Goal: Task Accomplishment & Management: Use online tool/utility

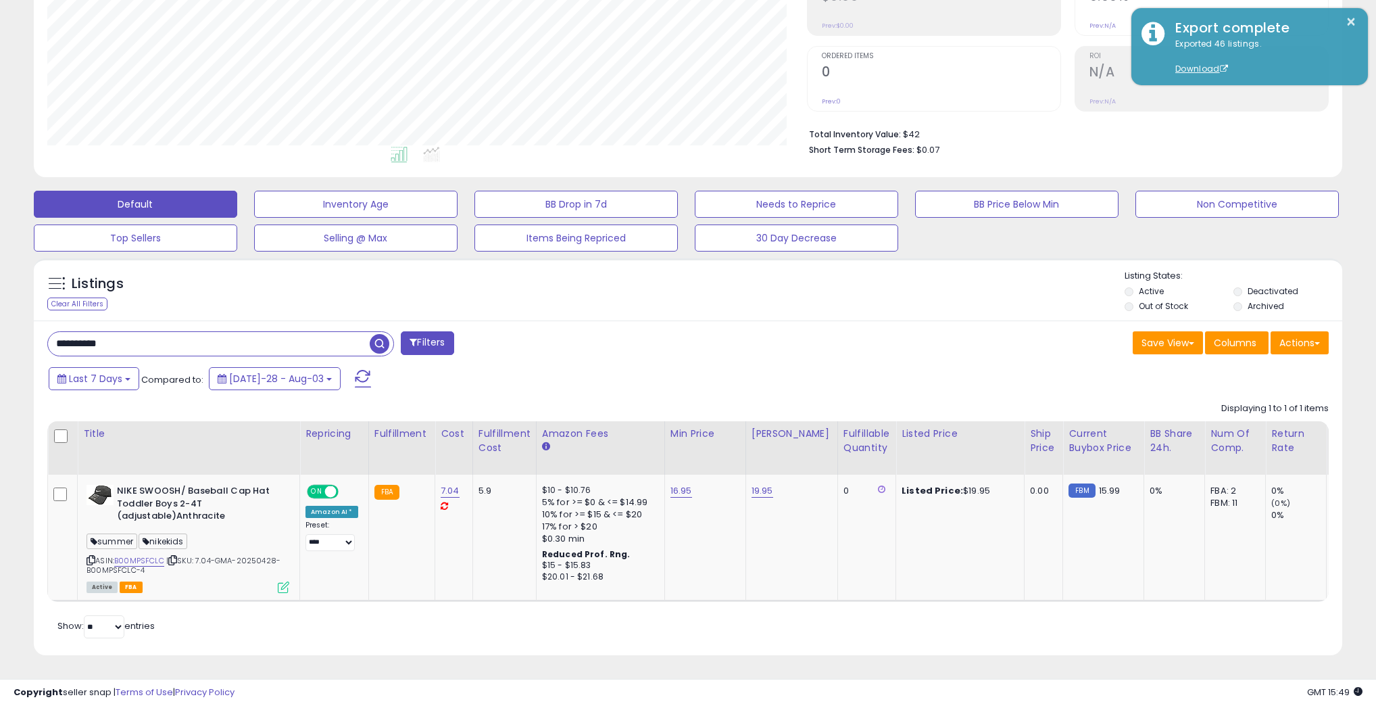
scroll to position [277, 760]
type input "**********"
click at [372, 336] on span "button" at bounding box center [380, 344] width 20 height 20
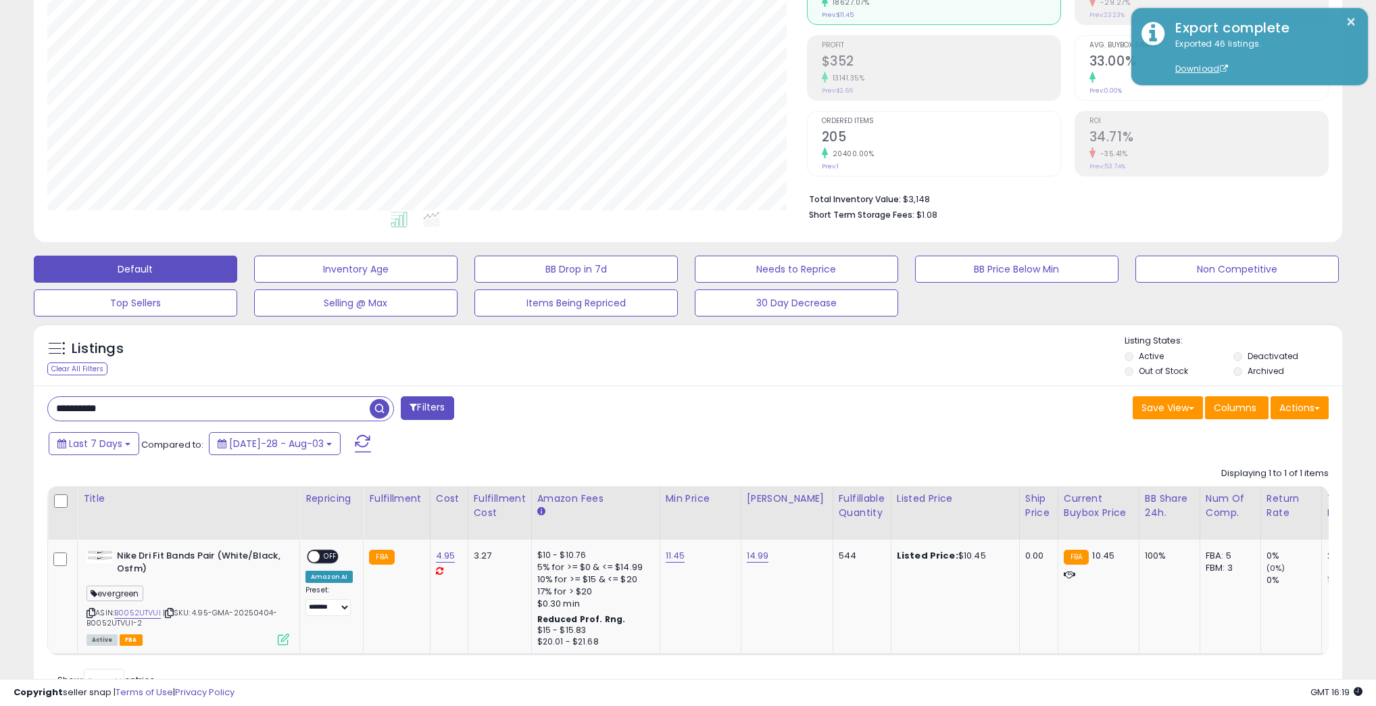
click at [330, 406] on input "**********" at bounding box center [209, 409] width 322 height 24
click at [377, 406] on span "button" at bounding box center [380, 409] width 20 height 20
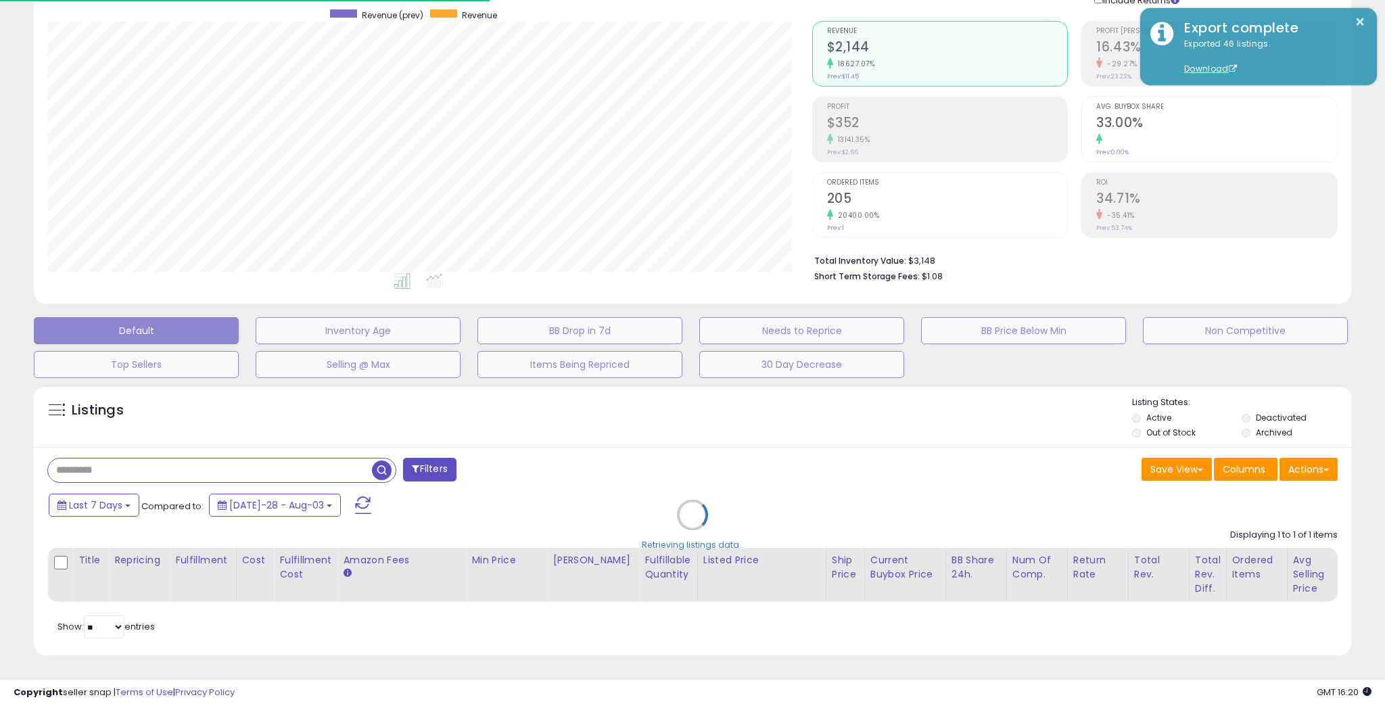
click at [773, 433] on div "Retrieving listings data.." at bounding box center [692, 525] width 1337 height 294
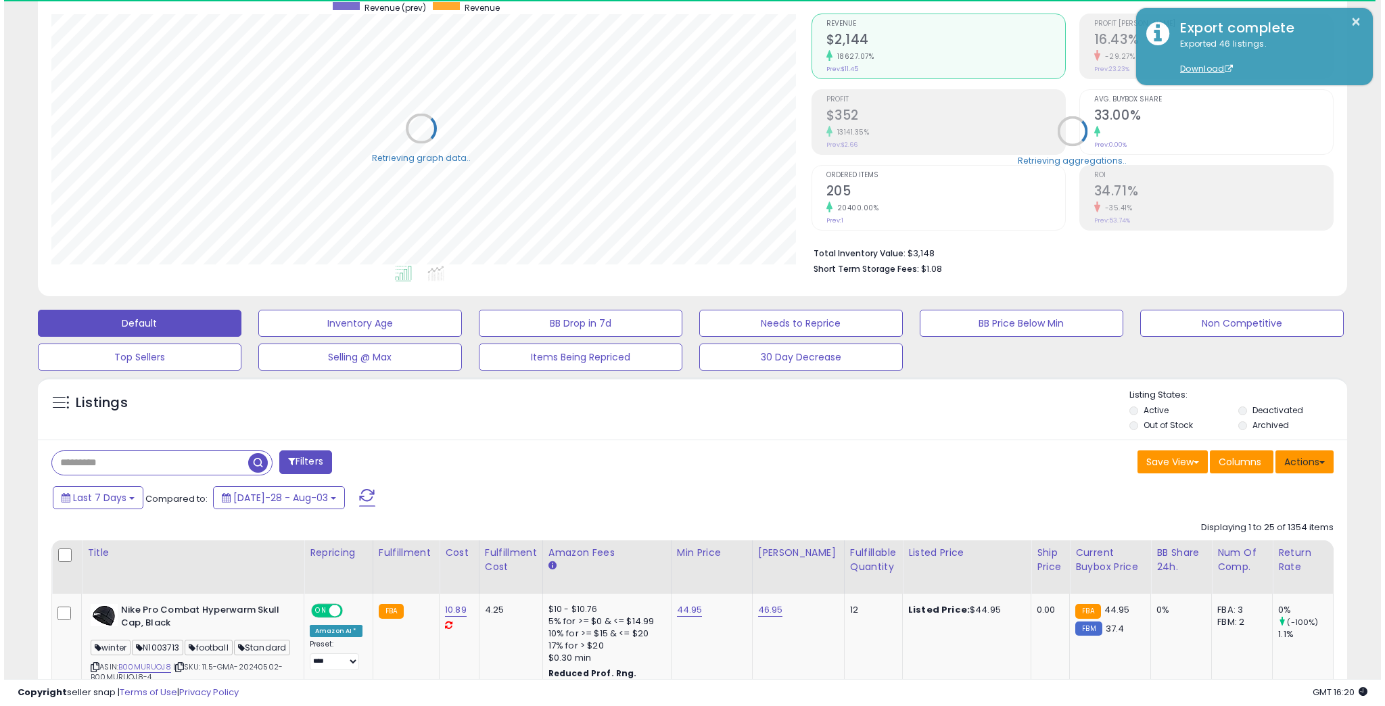
scroll to position [675782, 675300]
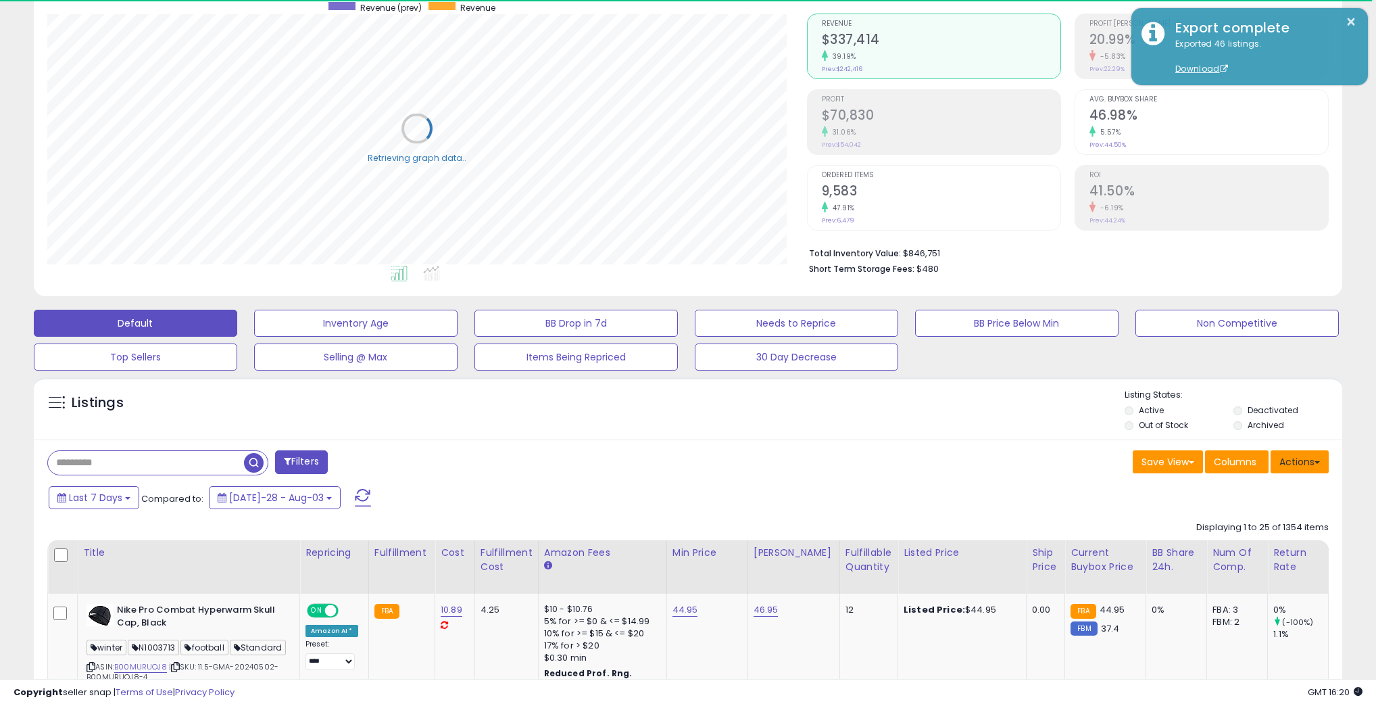
click at [1303, 462] on button "Actions" at bounding box center [1300, 461] width 58 height 23
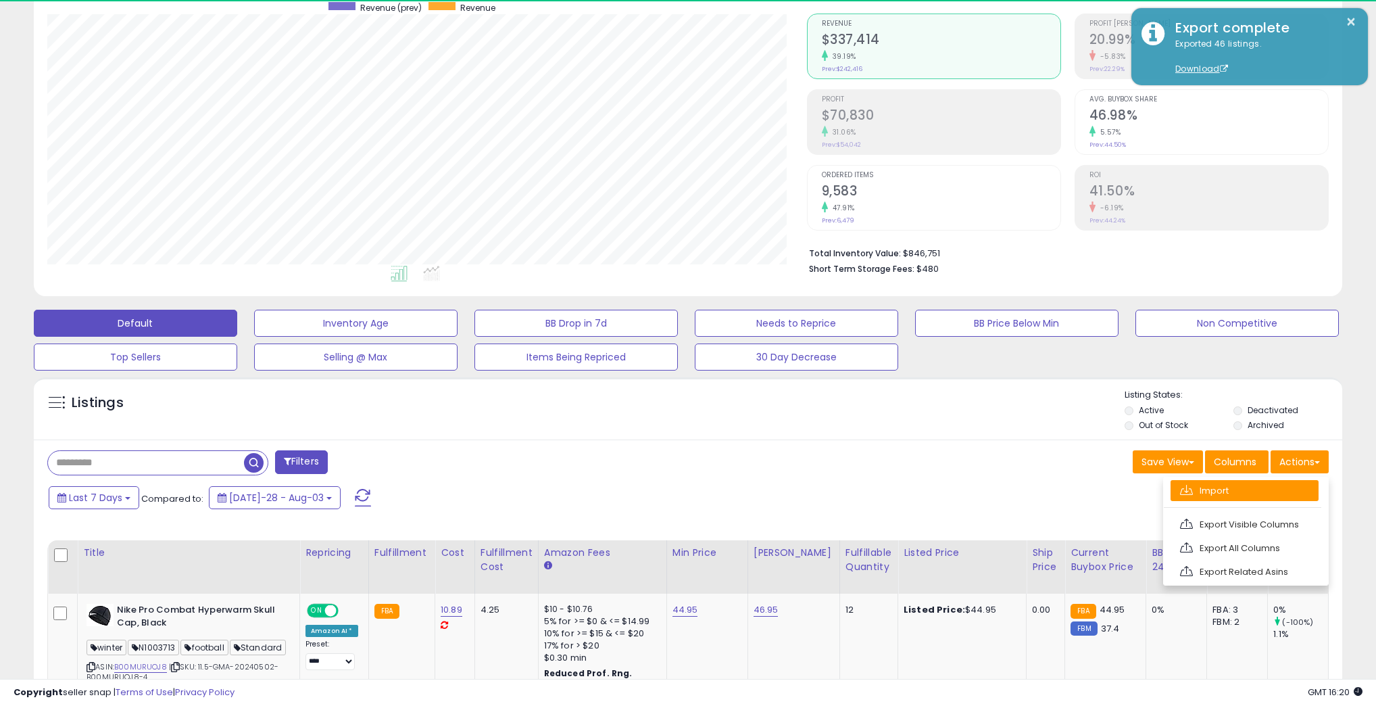
click at [1273, 481] on link "Import" at bounding box center [1245, 490] width 148 height 21
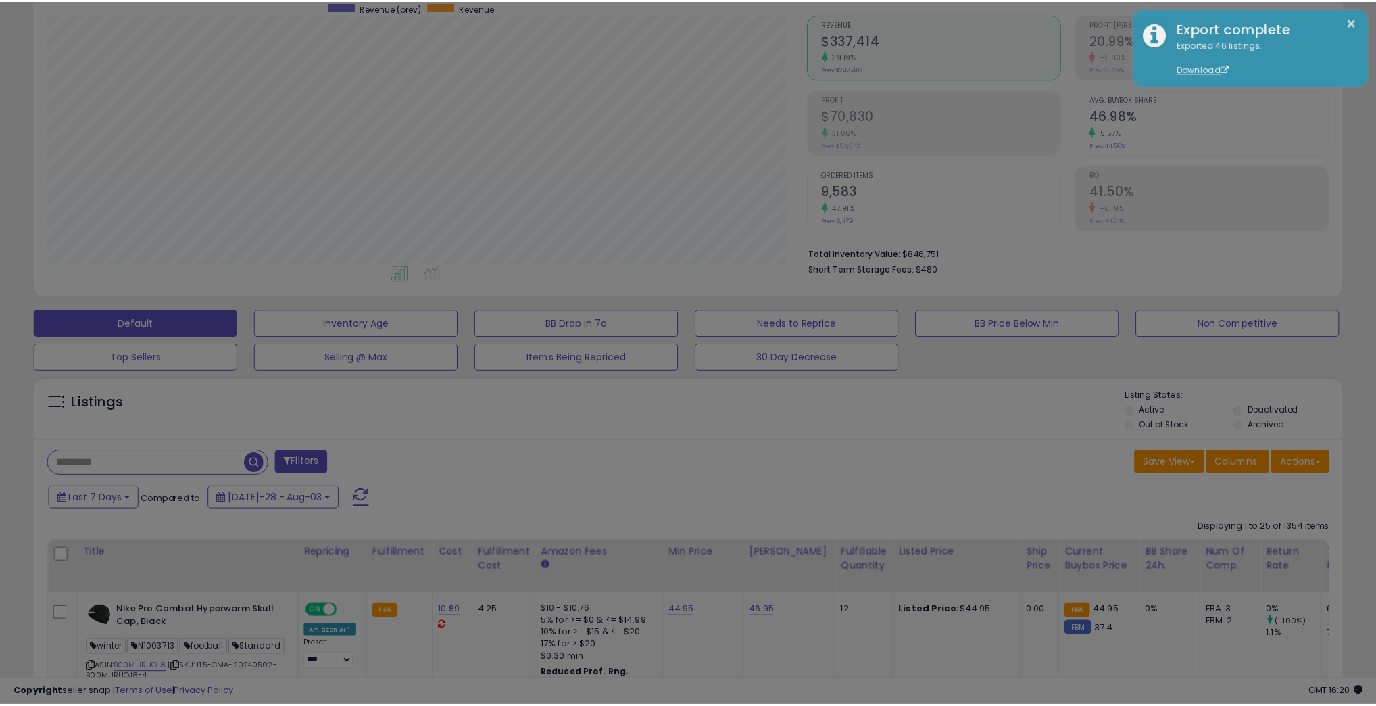
scroll to position [277, 764]
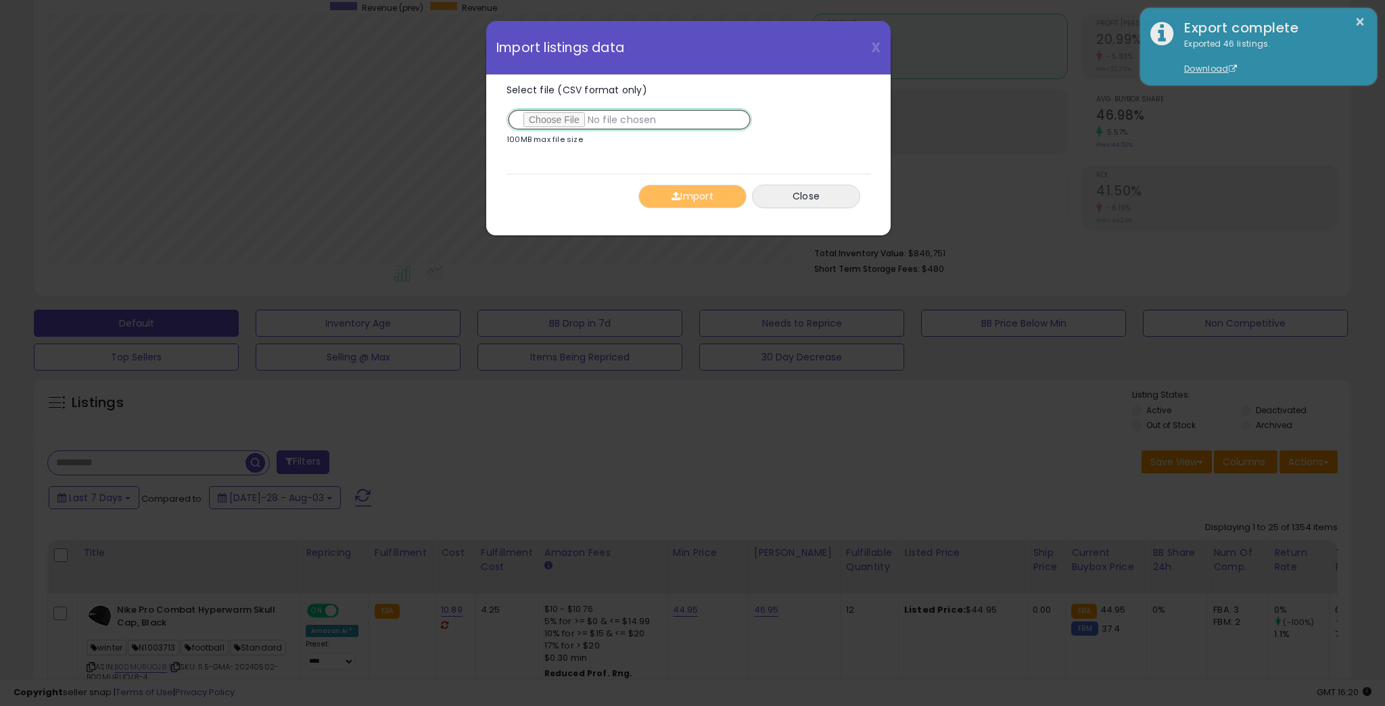
click at [558, 121] on input "Select file (CSV format only)" at bounding box center [628, 119] width 245 height 23
click at [555, 120] on input "Select file (CSV format only)" at bounding box center [628, 119] width 245 height 23
click at [554, 120] on input "Select file (CSV format only)" at bounding box center [628, 119] width 245 height 23
type input "**********"
click at [673, 191] on span "button" at bounding box center [675, 195] width 9 height 9
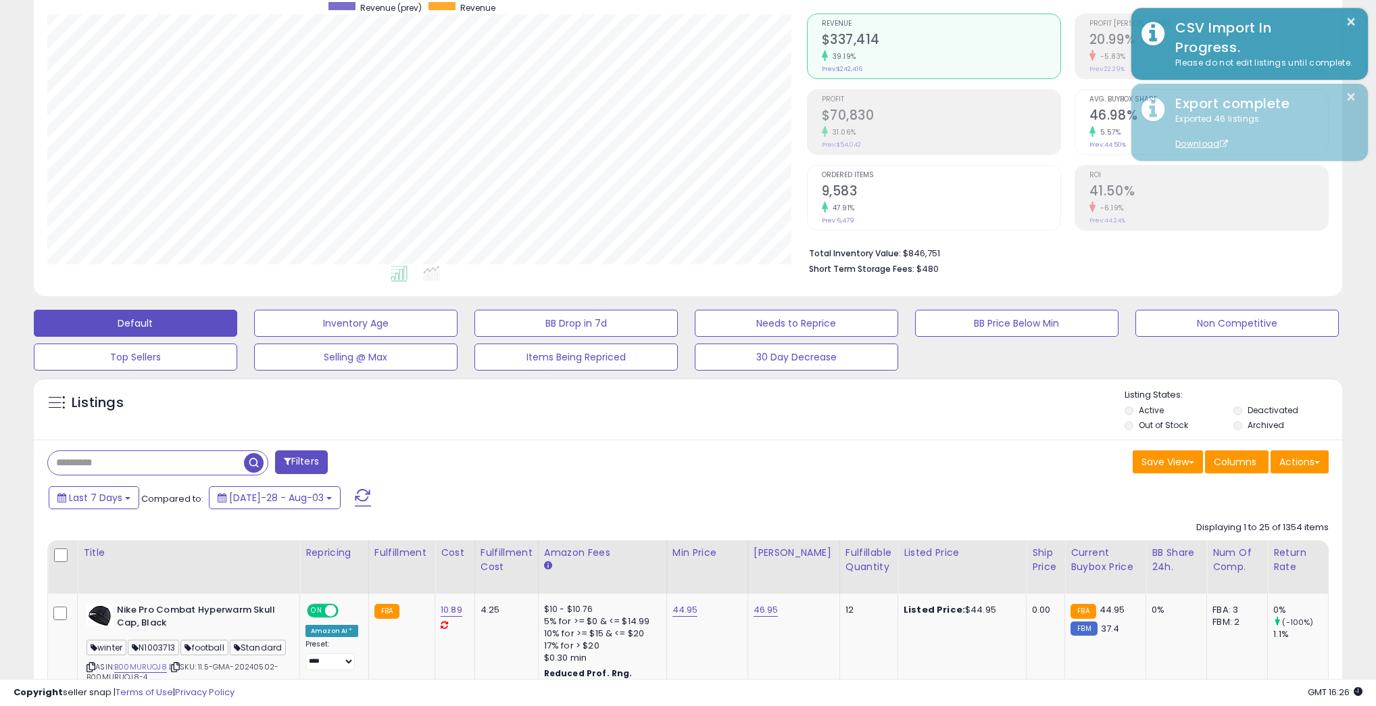
scroll to position [675782, 675300]
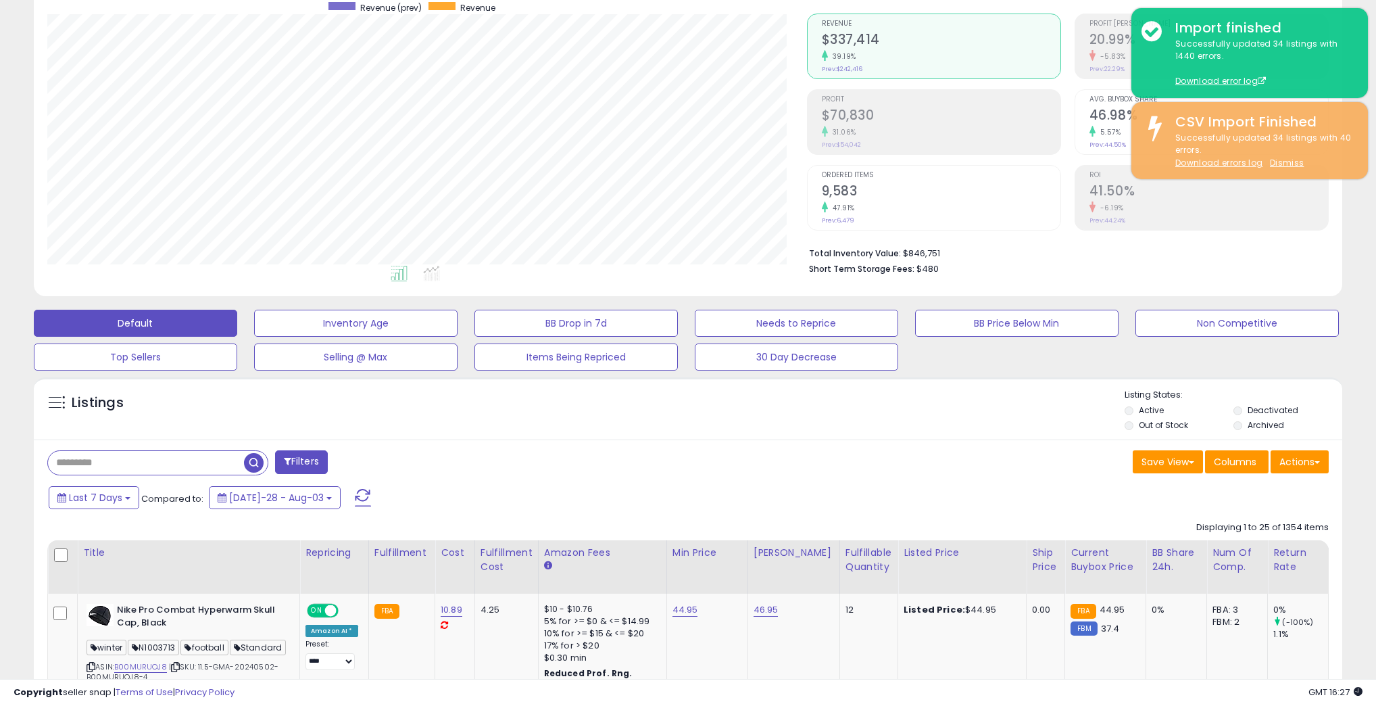
click at [867, 421] on div "Listings" at bounding box center [688, 412] width 1309 height 46
